Goal: Find specific page/section: Find specific page/section

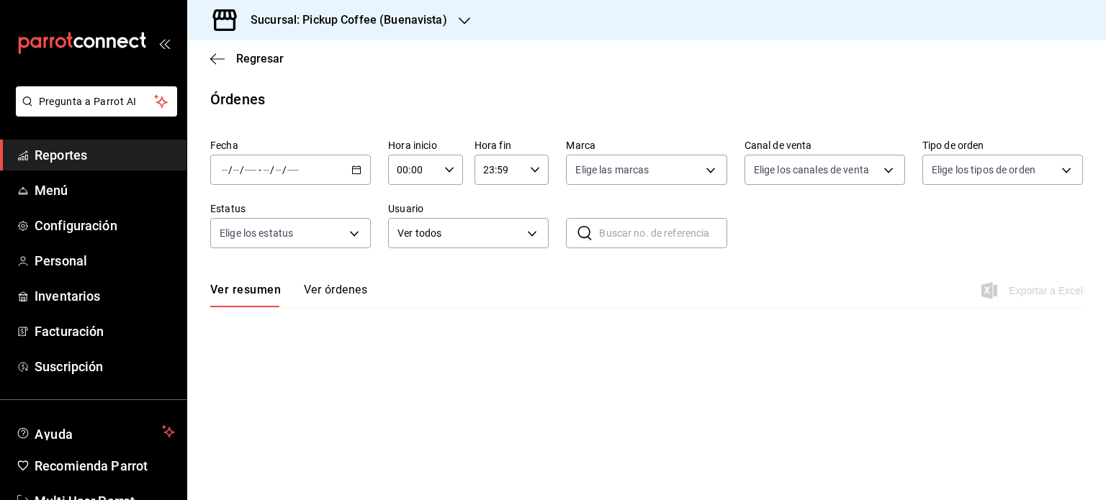
drag, startPoint x: 89, startPoint y: 161, endPoint x: 147, endPoint y: 146, distance: 60.2
click at [89, 161] on span "Reportes" at bounding box center [105, 154] width 140 height 19
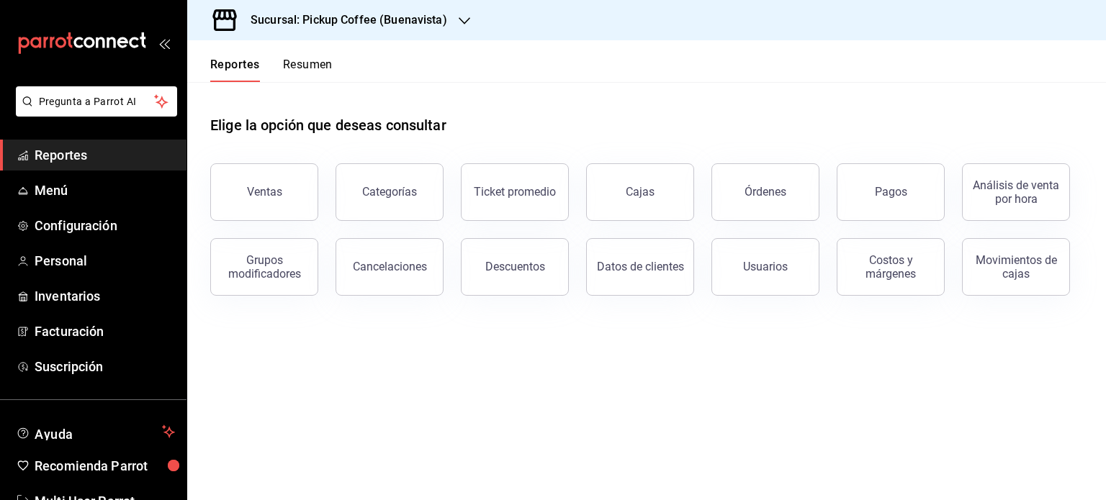
click at [305, 66] on button "Resumen" at bounding box center [308, 70] width 50 height 24
